Goal: Transaction & Acquisition: Purchase product/service

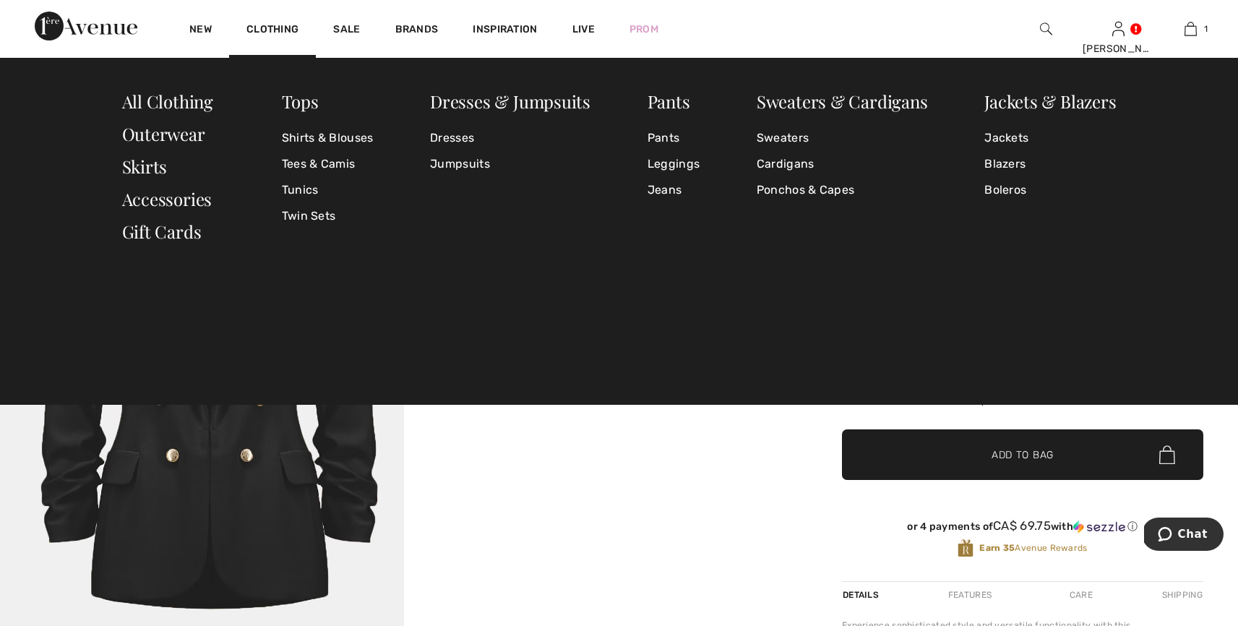
click at [640, 276] on div "Tops Shirts & Blouses Tees & Camis Tunics Twin Sets Dresses & Jumpsuits Dresses…" at bounding box center [619, 231] width 1238 height 347
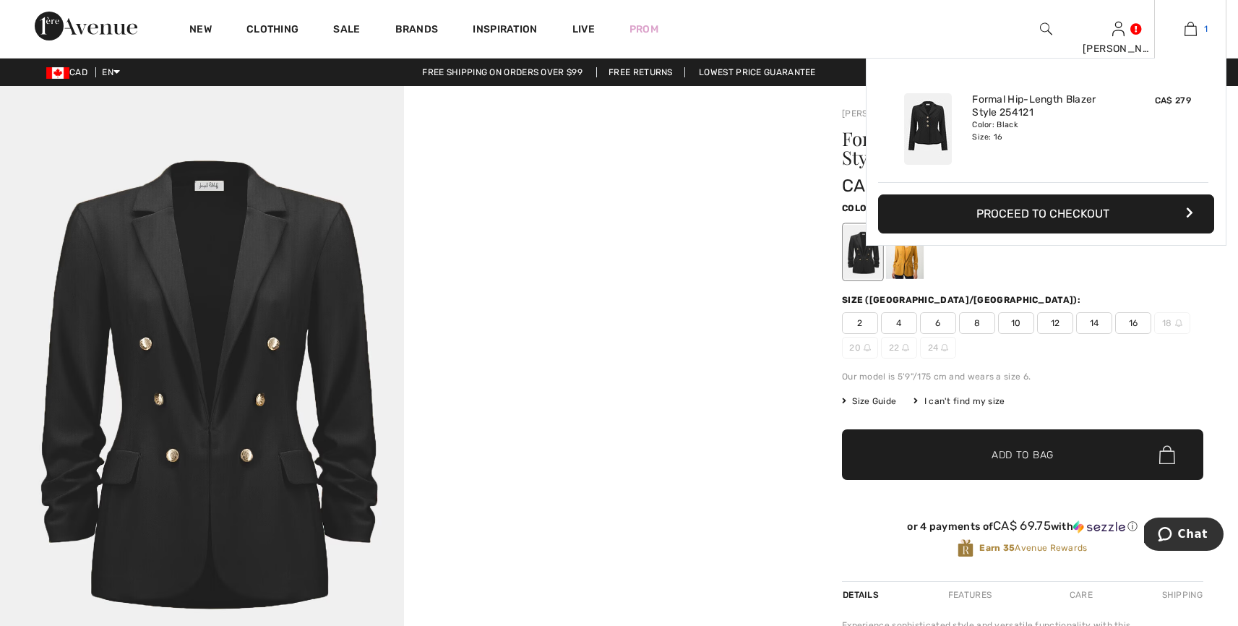
click at [1189, 28] on img at bounding box center [1190, 28] width 12 height 17
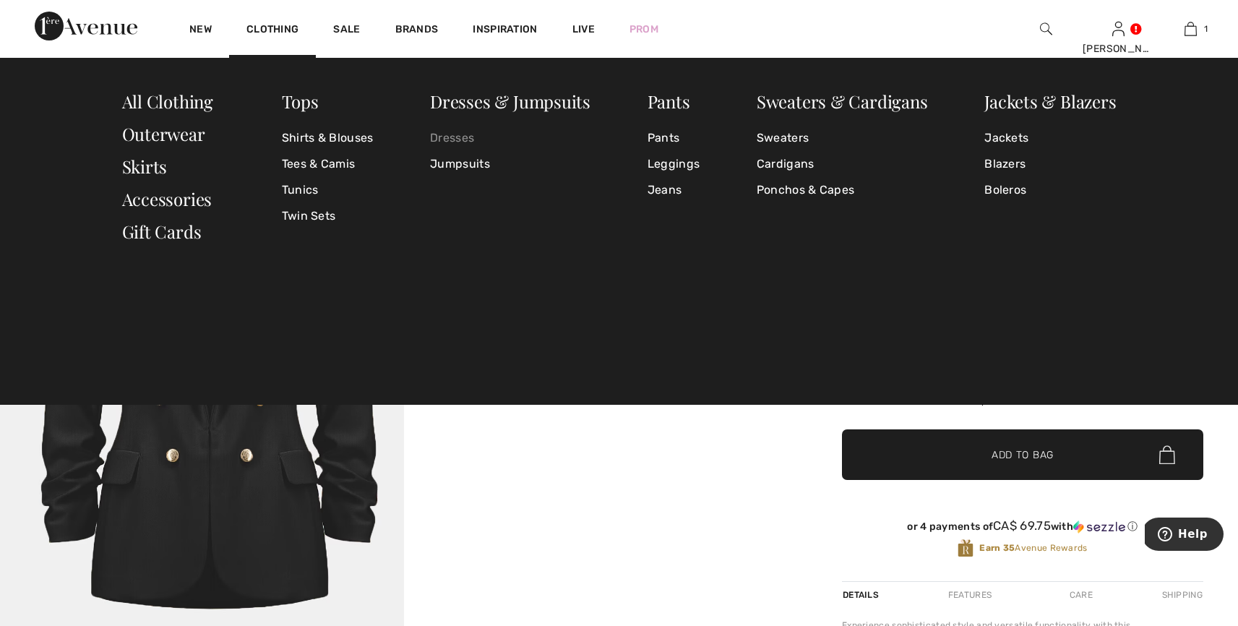
click at [455, 137] on link "Dresses" at bounding box center [510, 138] width 160 height 26
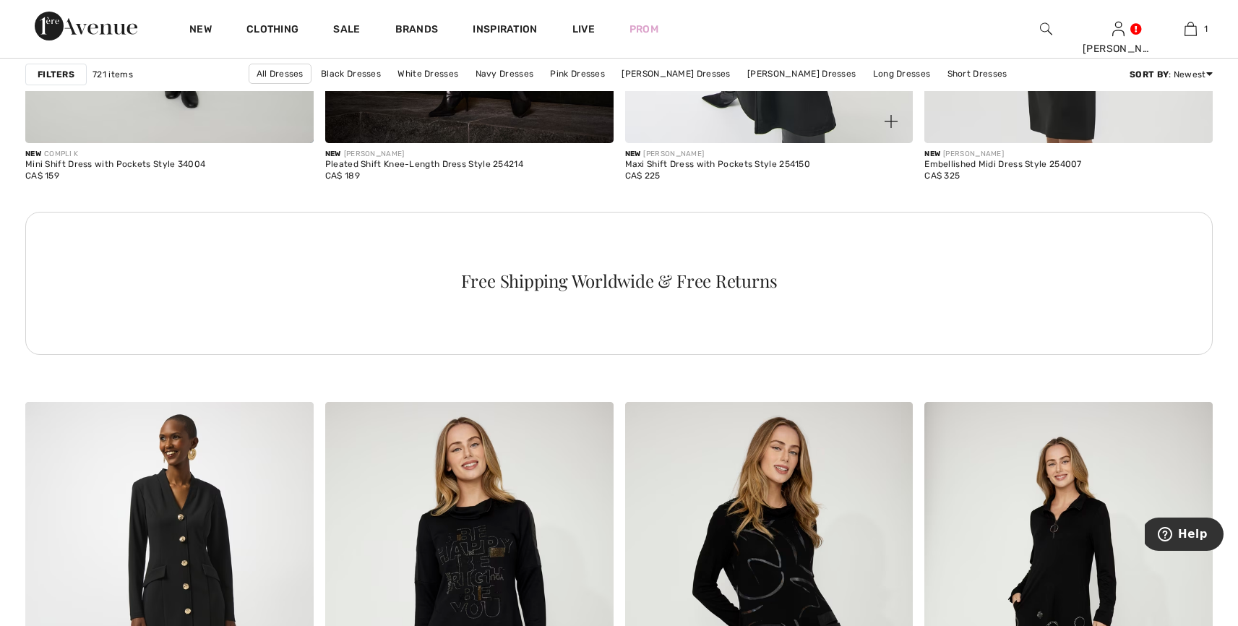
scroll to position [6096, 0]
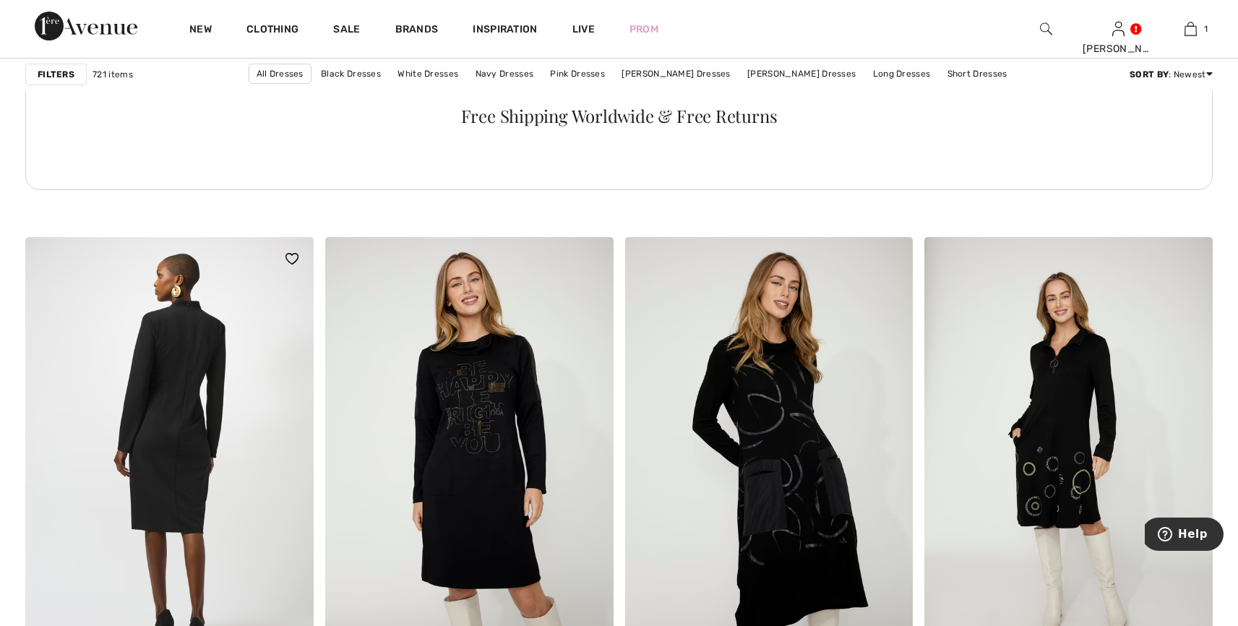
click at [212, 387] on img at bounding box center [169, 453] width 288 height 432
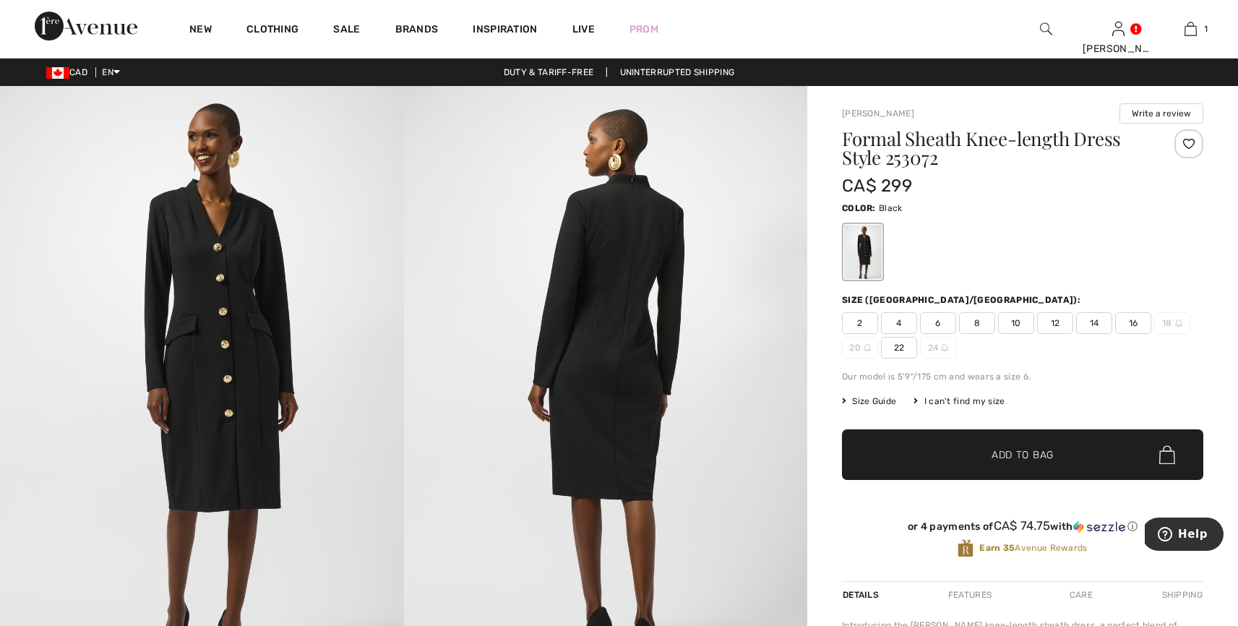
click at [226, 309] on img at bounding box center [202, 388] width 404 height 605
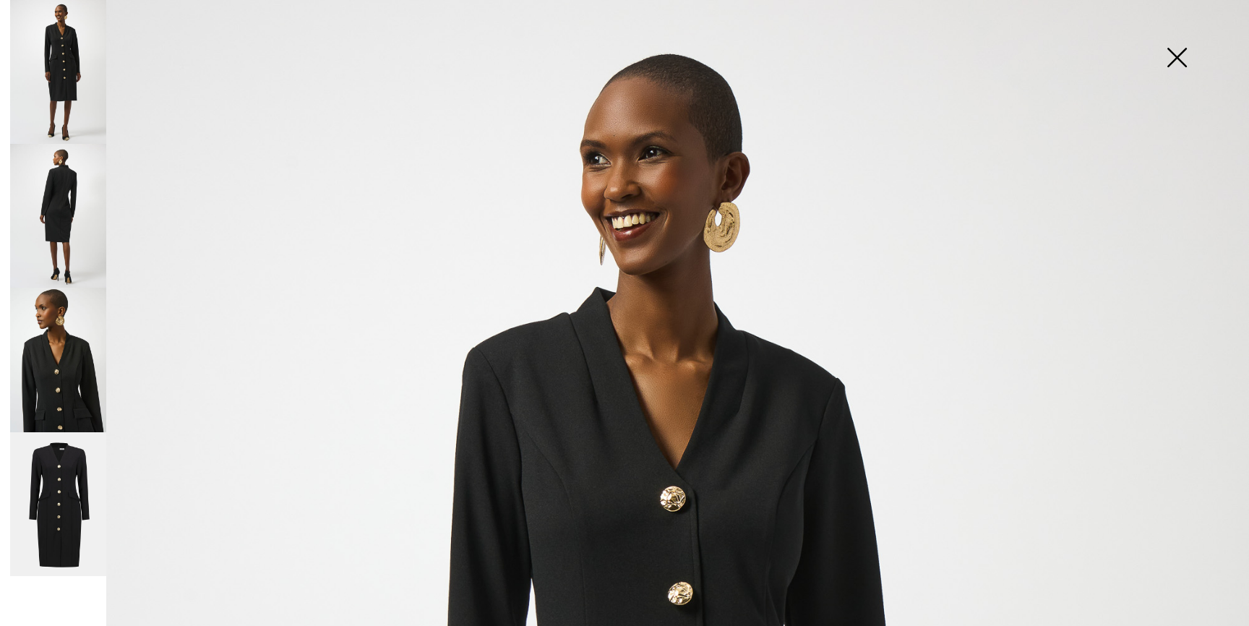
click at [1179, 59] on img at bounding box center [1176, 59] width 72 height 74
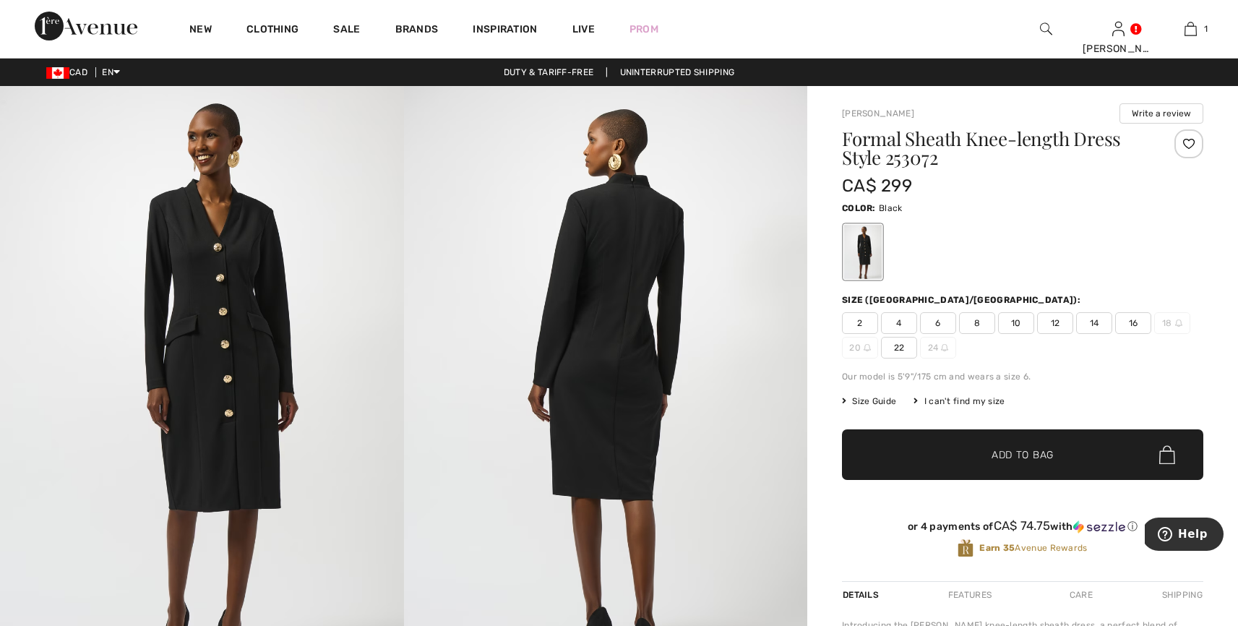
click at [1130, 318] on span "16" at bounding box center [1133, 323] width 36 height 22
click at [1048, 450] on span "Add to Bag" at bounding box center [1023, 454] width 62 height 15
click at [628, 203] on img at bounding box center [606, 388] width 404 height 605
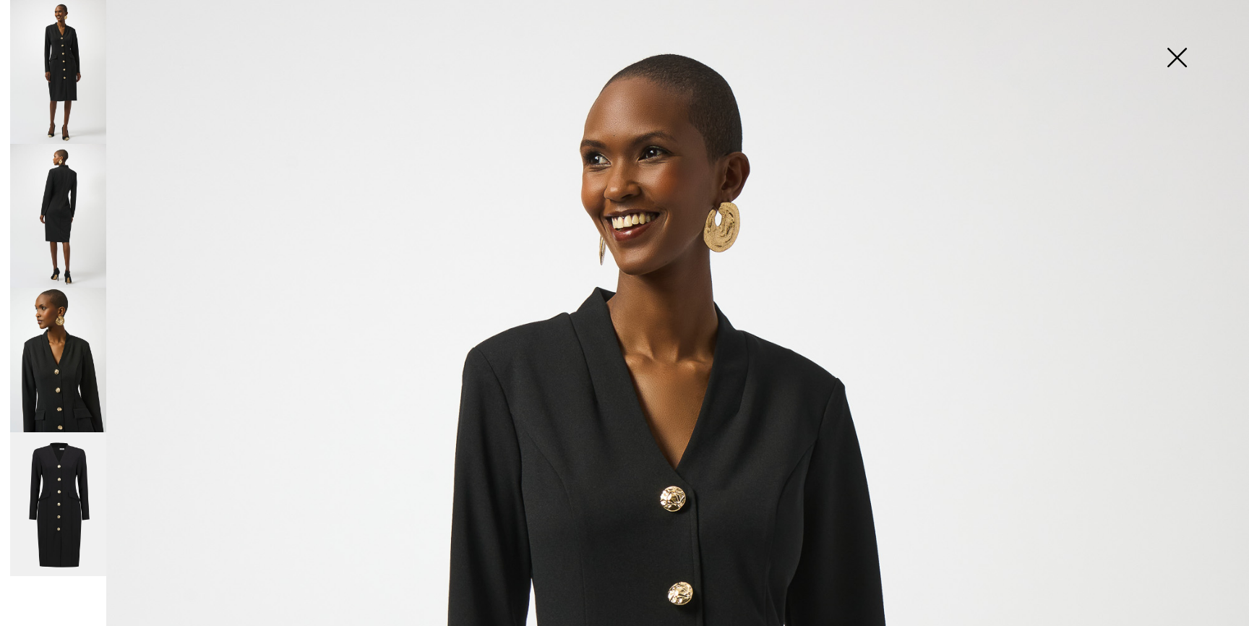
click at [51, 184] on img at bounding box center [58, 216] width 96 height 144
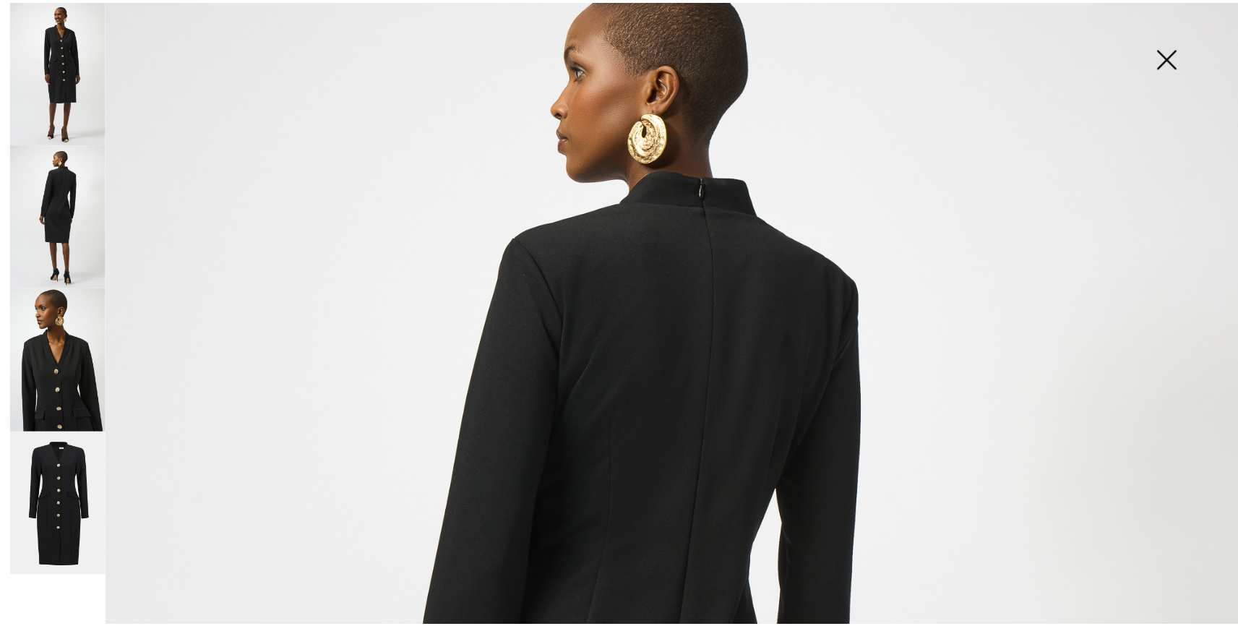
scroll to position [270, 0]
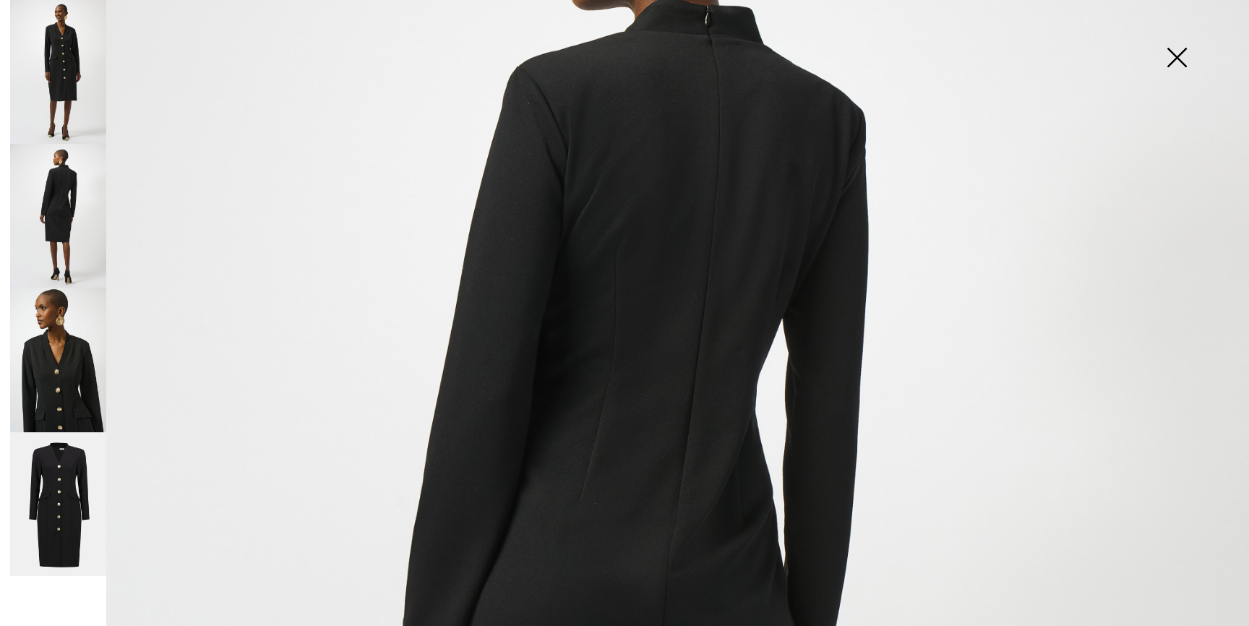
click at [1182, 61] on img at bounding box center [1176, 59] width 72 height 74
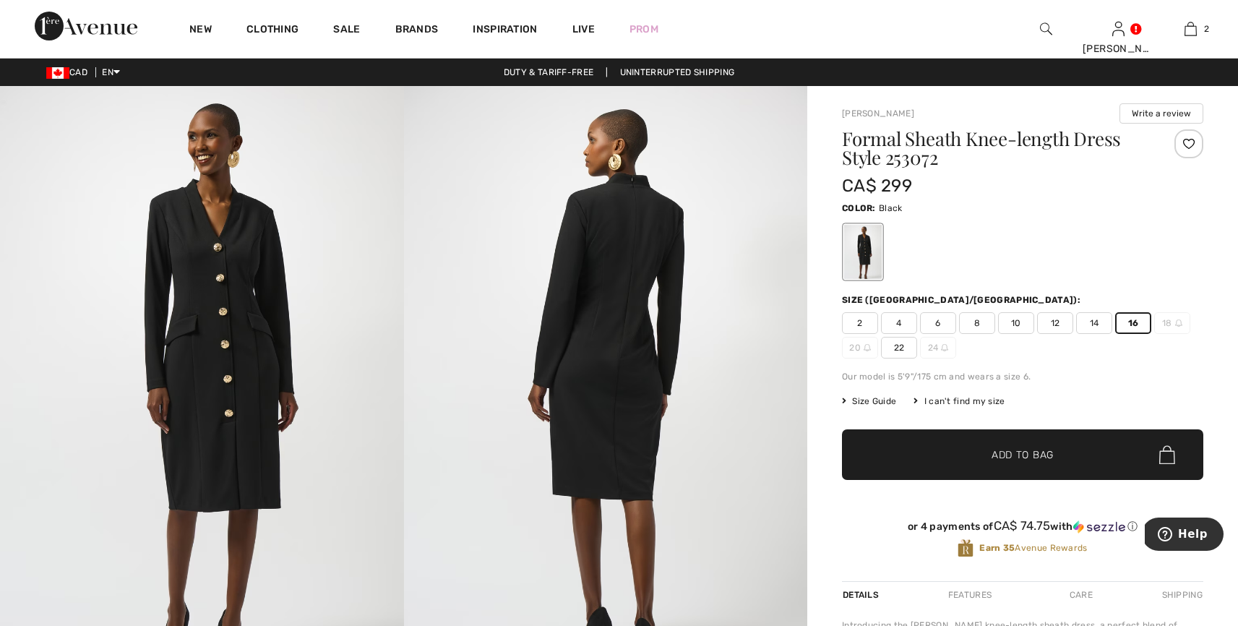
click at [1047, 453] on span "Add to Bag" at bounding box center [1023, 454] width 62 height 15
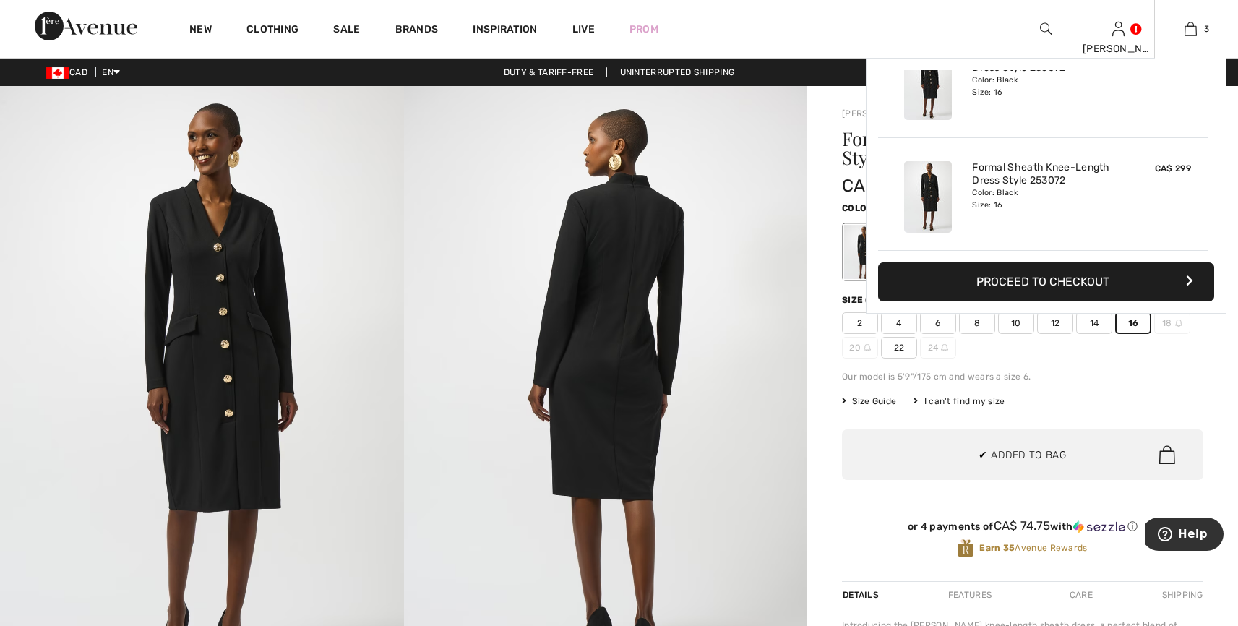
scroll to position [155, 0]
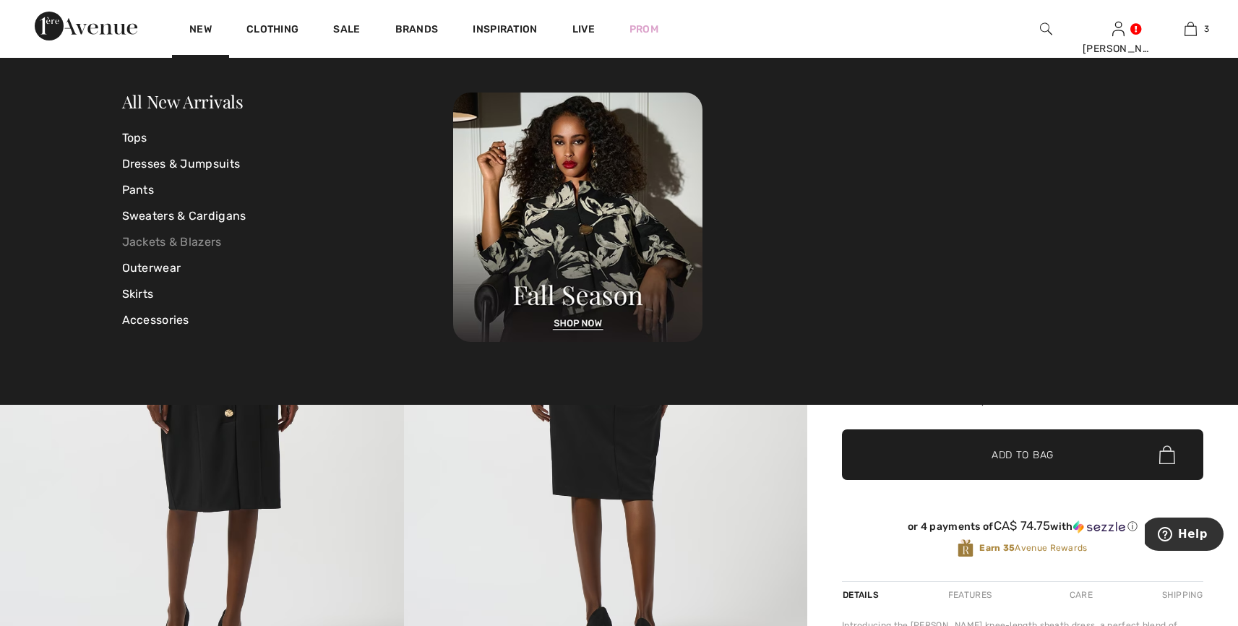
click at [198, 236] on link "Jackets & Blazers" at bounding box center [288, 242] width 332 height 26
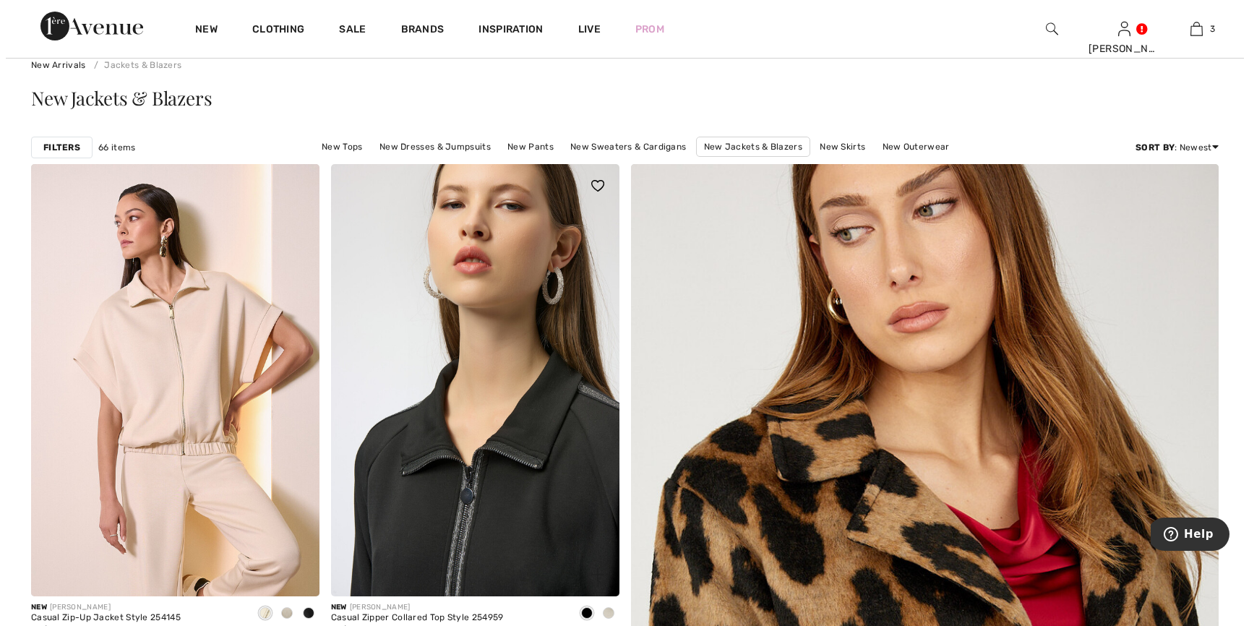
scroll to position [142, 0]
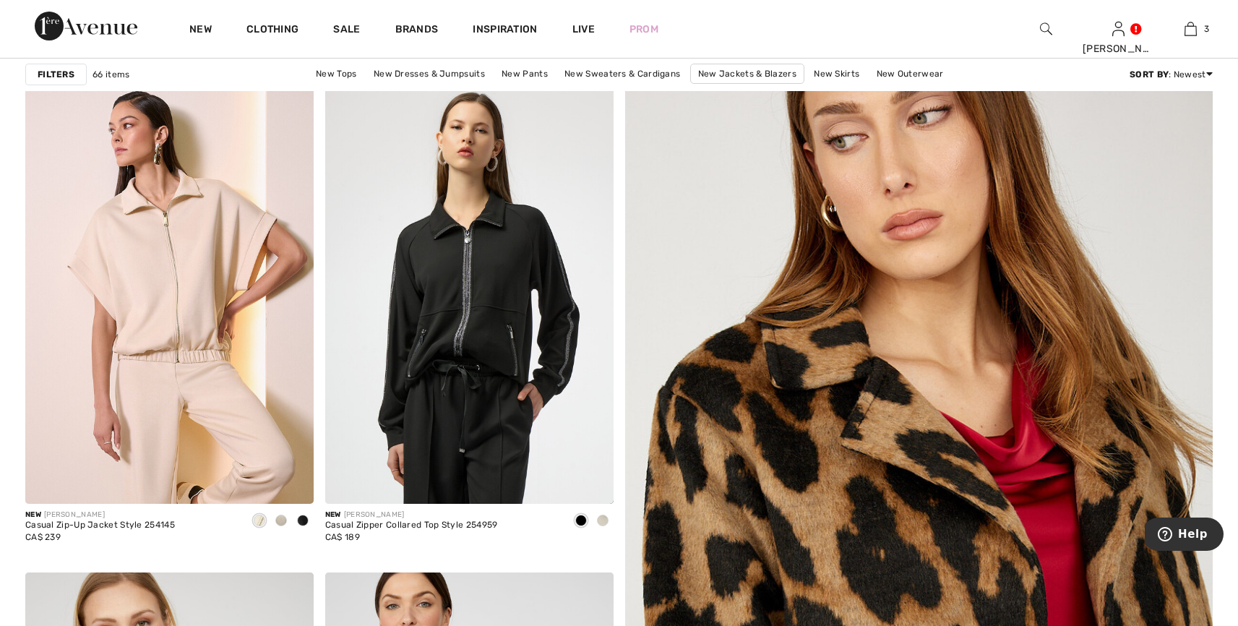
click at [74, 72] on div "Filters" at bounding box center [55, 75] width 61 height 22
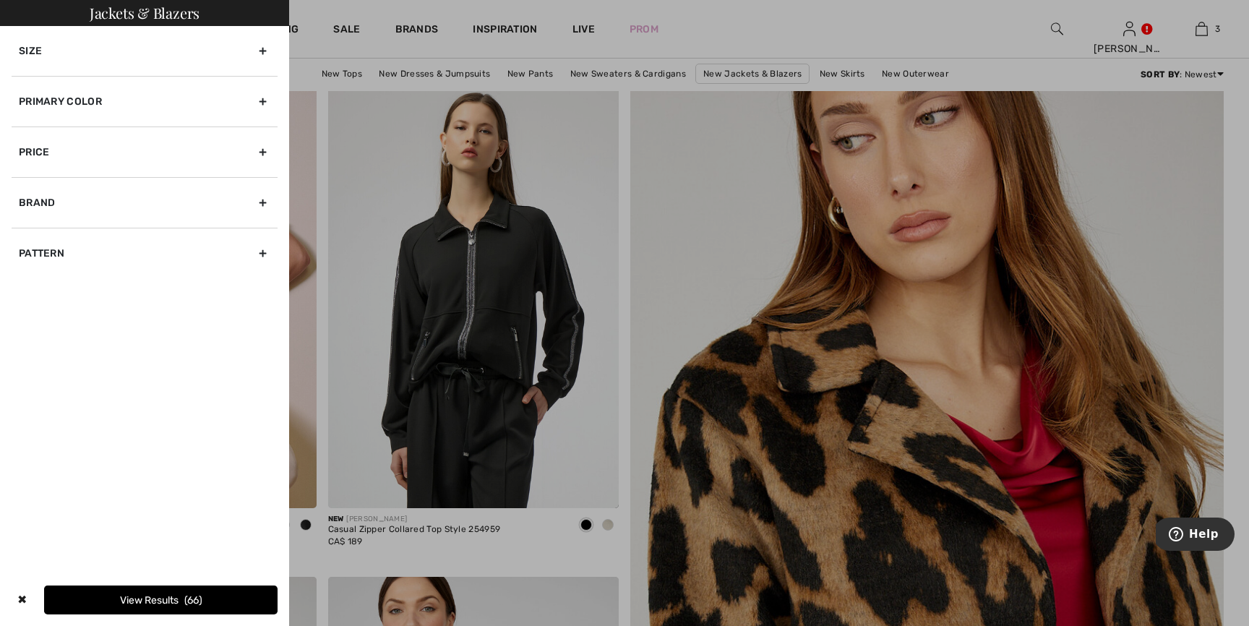
click at [27, 197] on div "Brand" at bounding box center [145, 202] width 266 height 51
click at [27, 232] on input"] "[PERSON_NAME]" at bounding box center [24, 234] width 11 height 11
checkbox input"] "true"
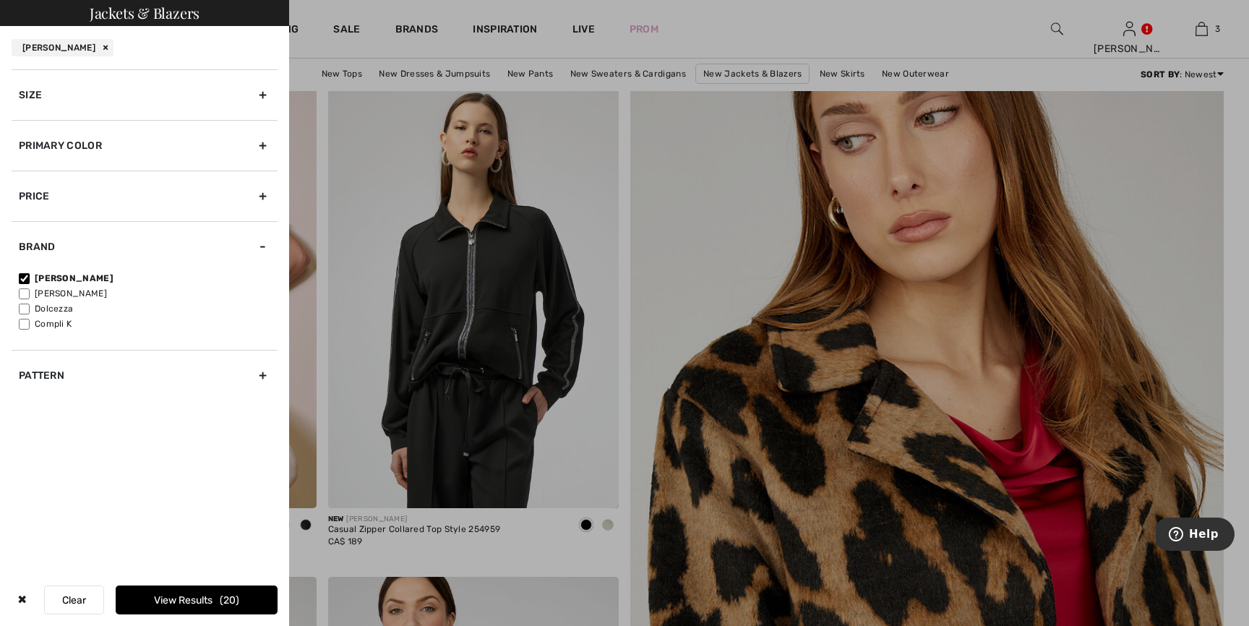
click at [192, 590] on button "View Results 20" at bounding box center [197, 599] width 162 height 29
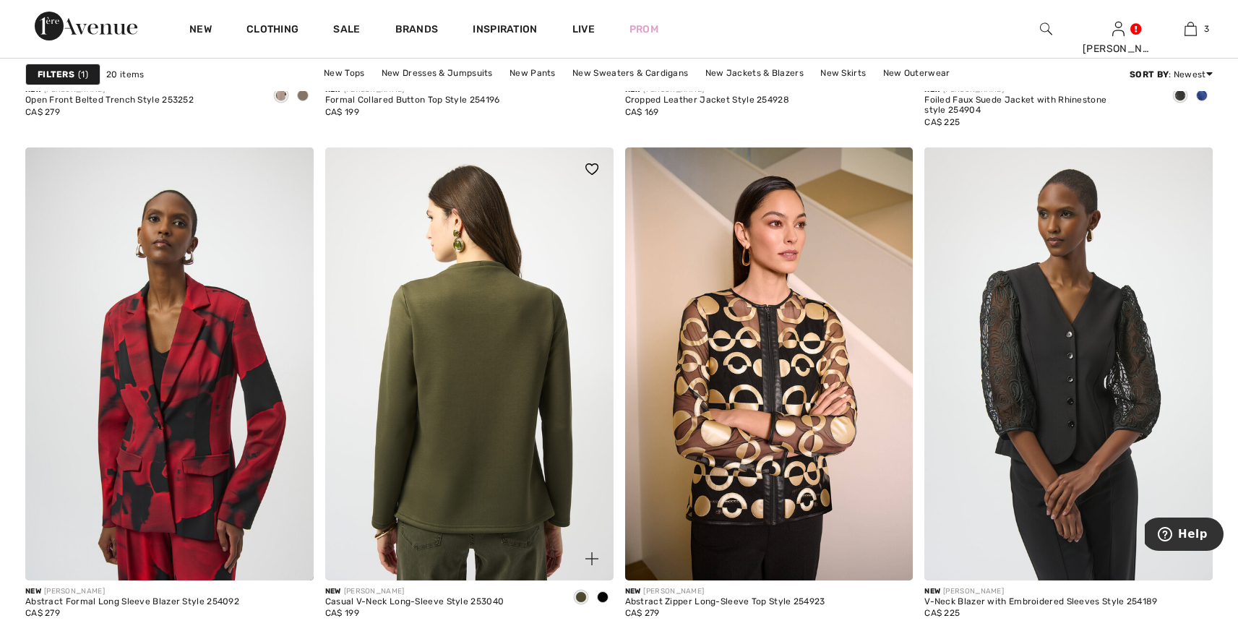
scroll to position [1567, 0]
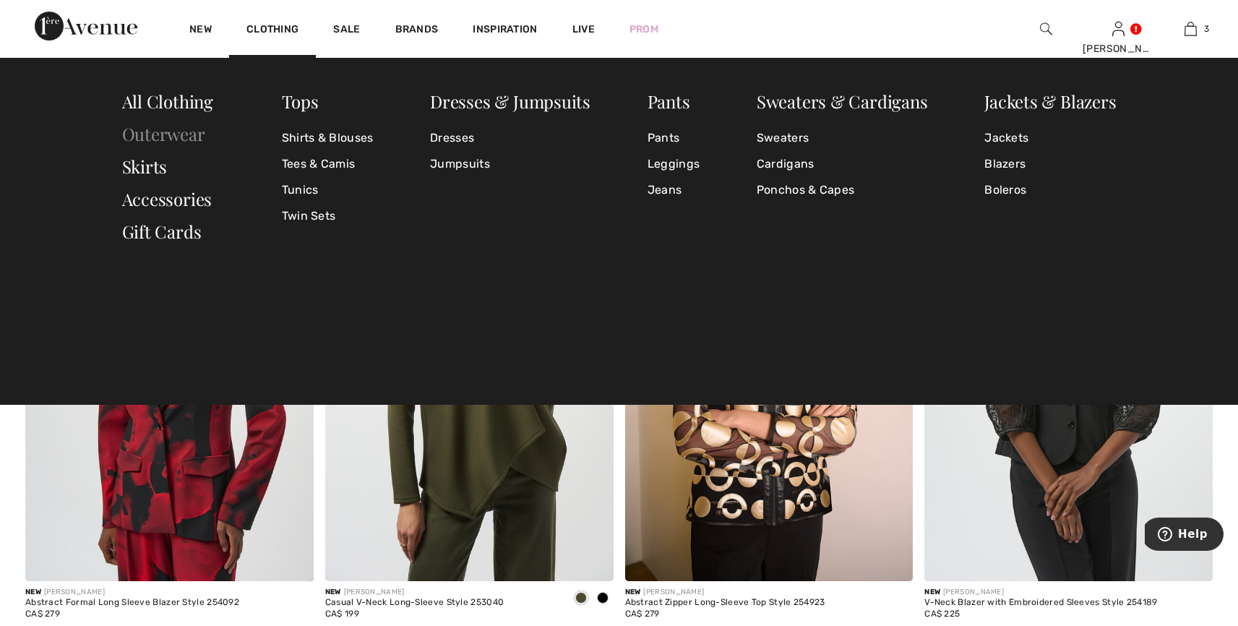
click at [172, 129] on link "Outerwear" at bounding box center [163, 133] width 83 height 23
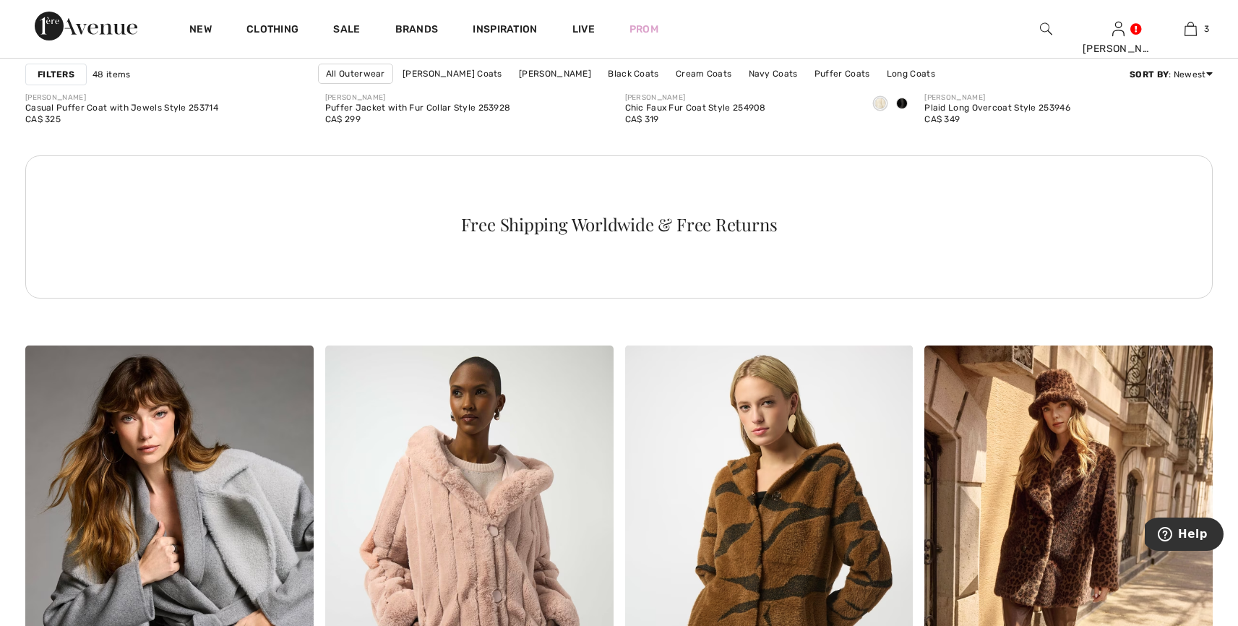
scroll to position [2358, 0]
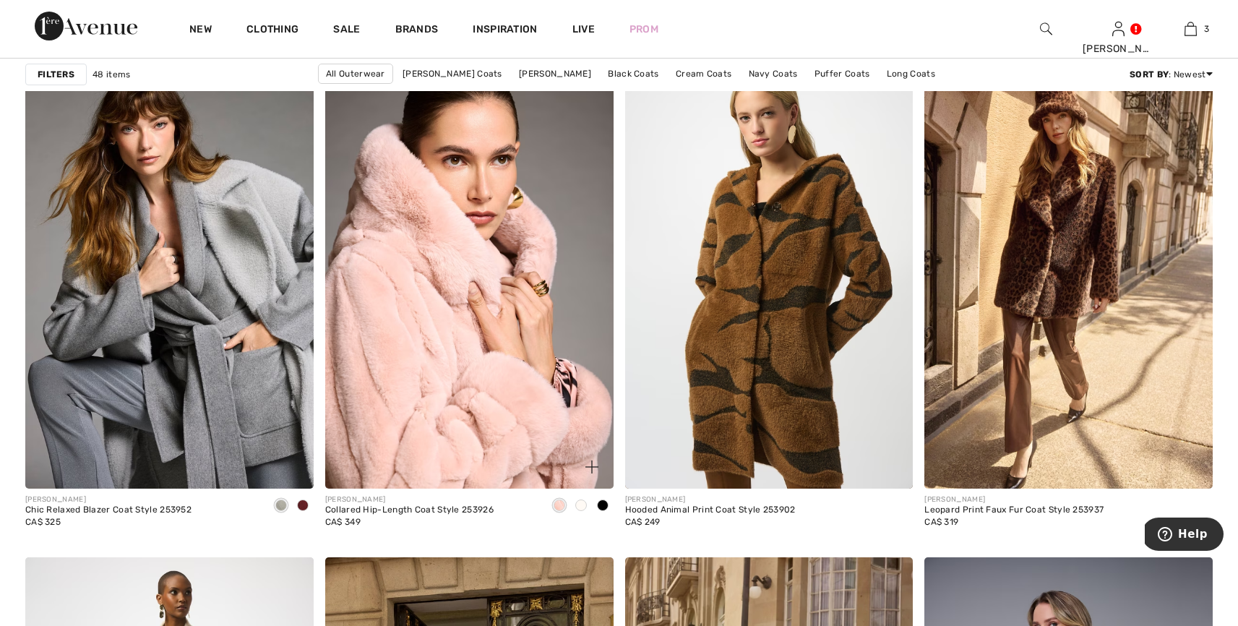
click at [582, 503] on span at bounding box center [581, 505] width 12 height 12
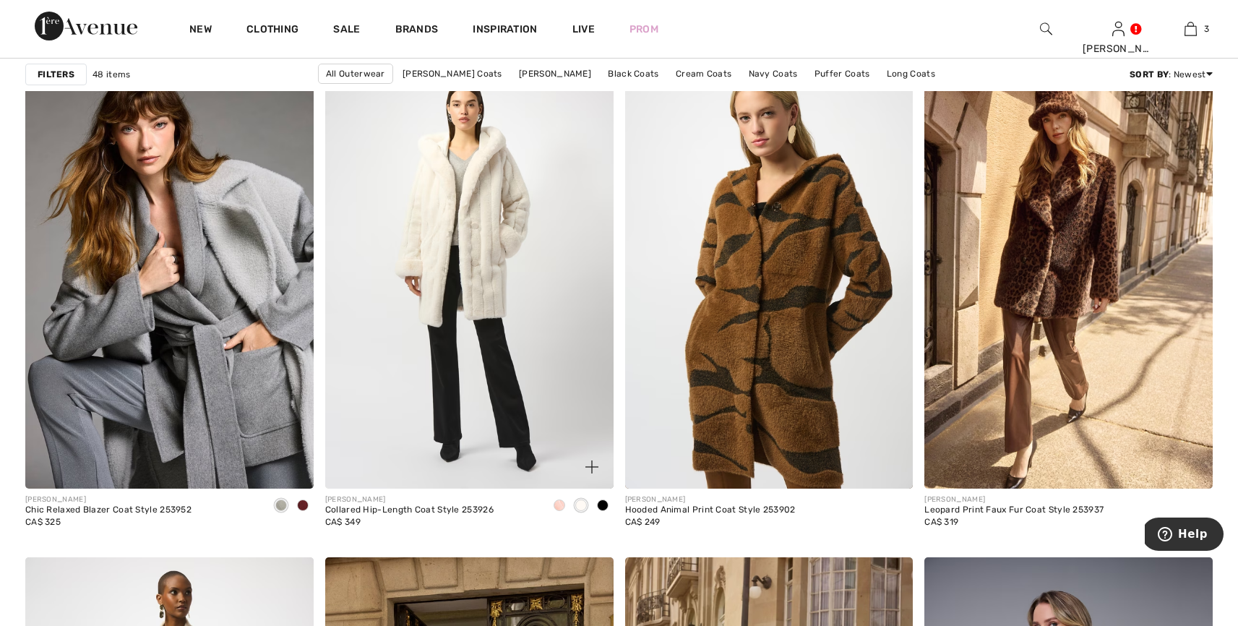
click at [606, 504] on span at bounding box center [603, 505] width 12 height 12
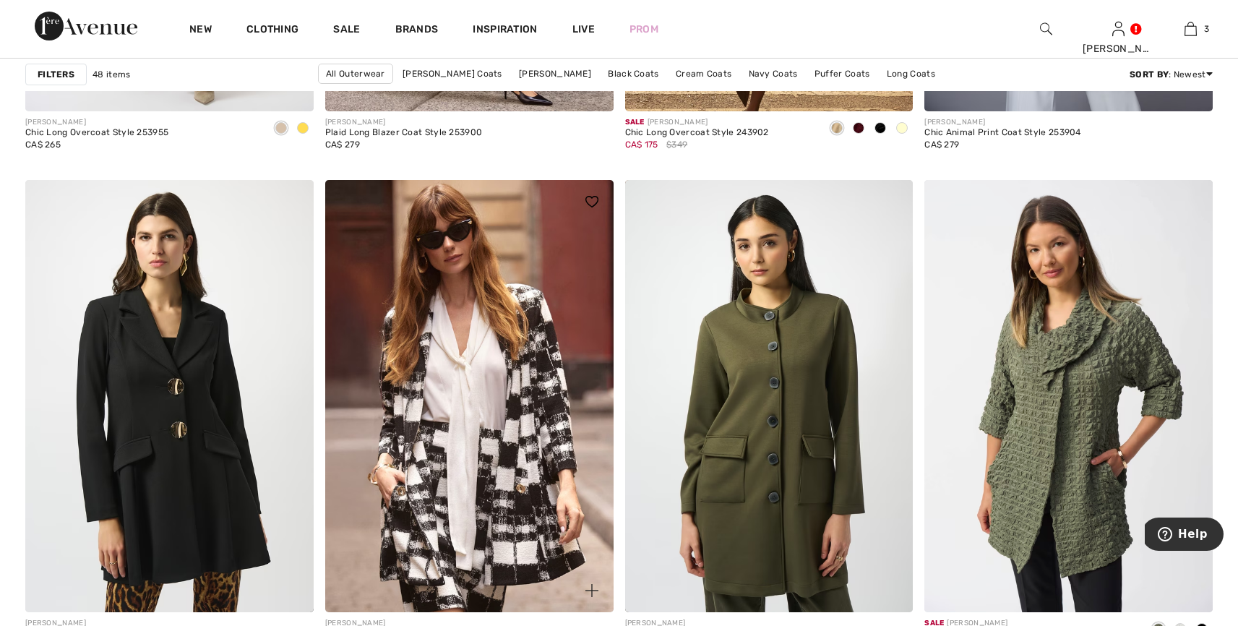
scroll to position [3298, 0]
